Goal: Book appointment/travel/reservation

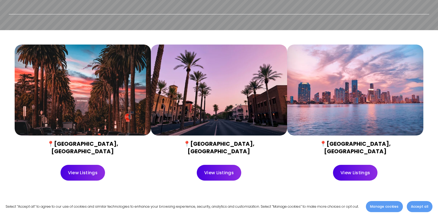
scroll to position [193, 0]
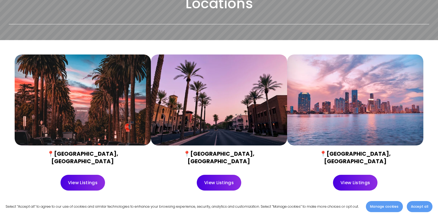
click at [219, 175] on link "View Listings" at bounding box center [219, 183] width 44 height 16
click at [94, 176] on link "View Listings" at bounding box center [83, 183] width 44 height 16
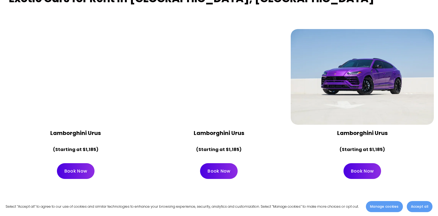
scroll to position [249, 0]
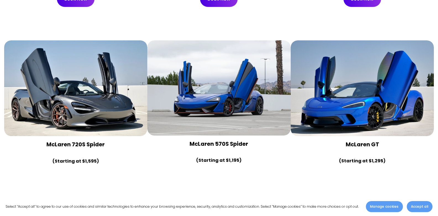
scroll to position [636, 0]
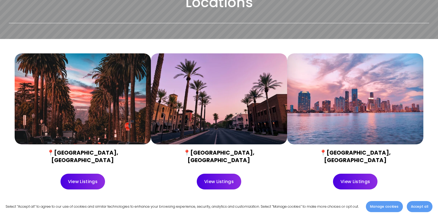
scroll to position [193, 0]
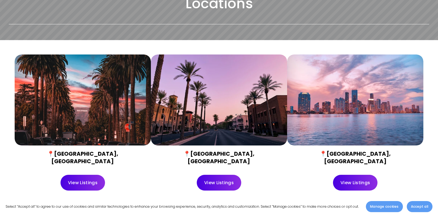
click at [220, 175] on link "View Listings" at bounding box center [219, 183] width 44 height 16
click at [353, 176] on link "View Listings" at bounding box center [355, 183] width 44 height 16
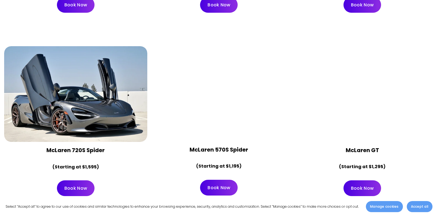
scroll to position [663, 0]
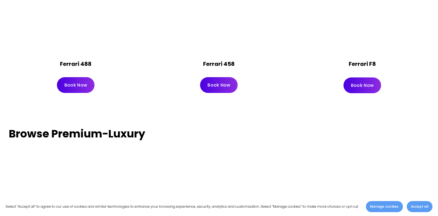
scroll to position [1271, 0]
